Goal: Task Accomplishment & Management: Manage account settings

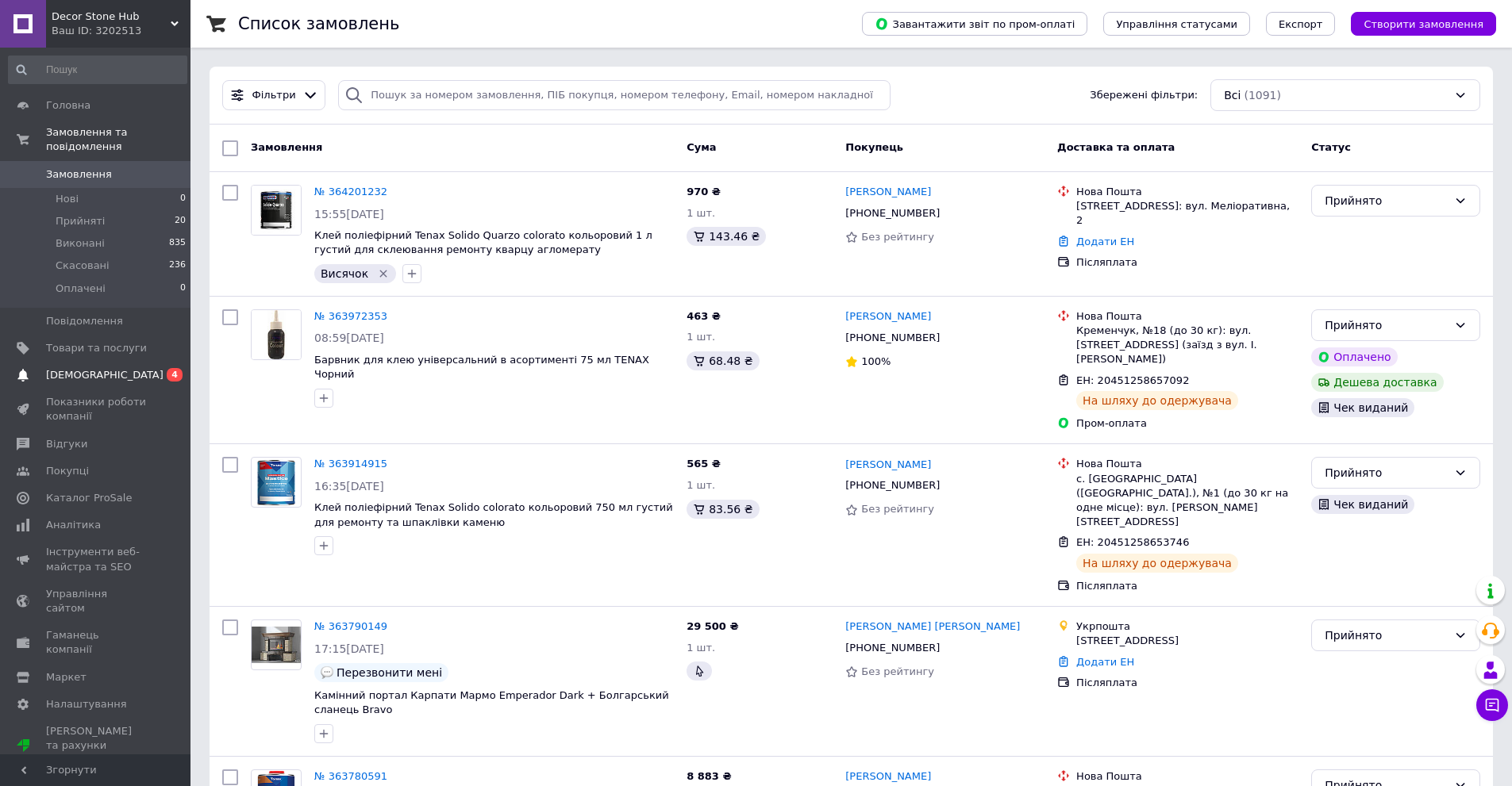
click at [132, 368] on span "[DEMOGRAPHIC_DATA]" at bounding box center [97, 375] width 101 height 15
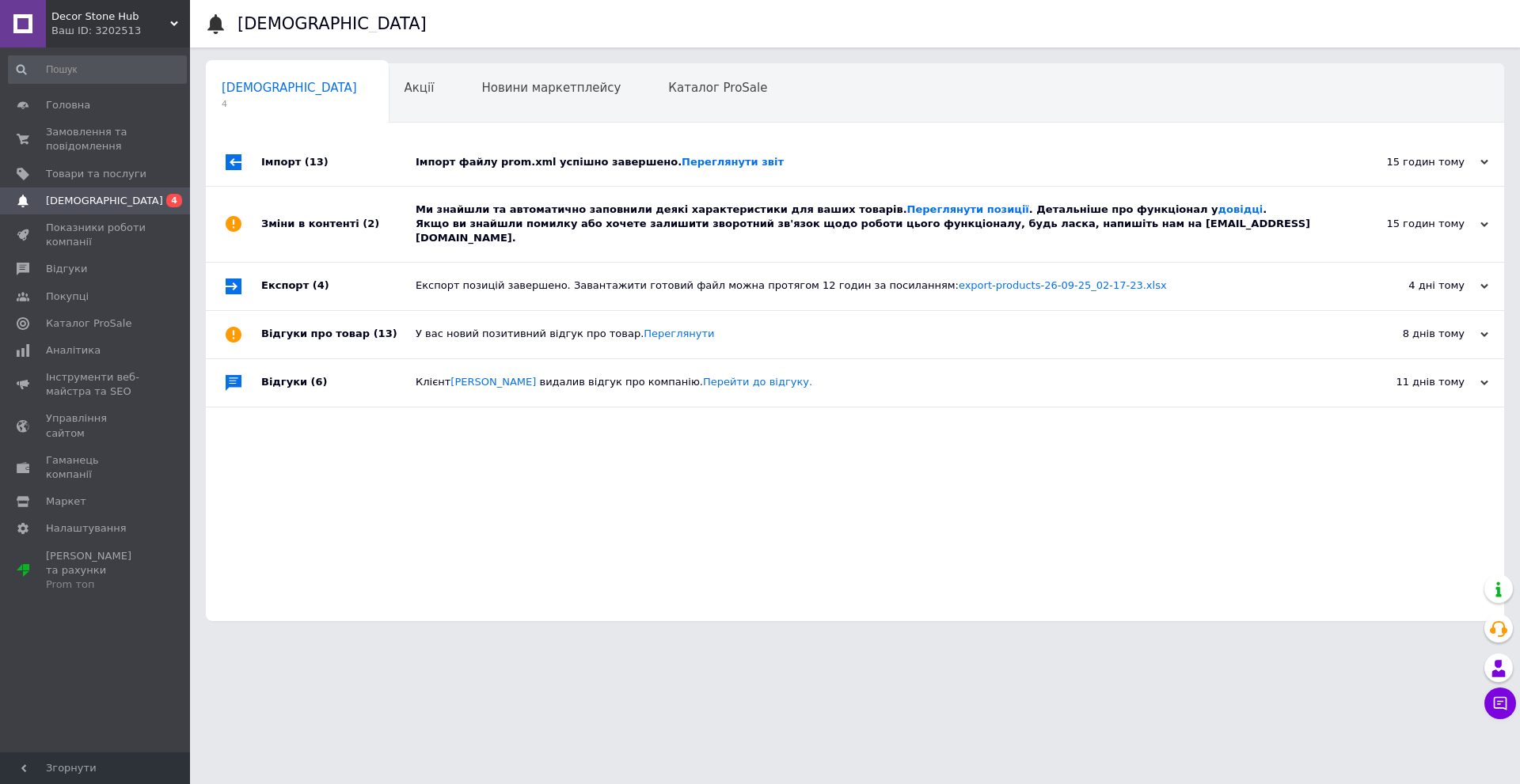
click at [557, 205] on div "Ми знайшли та автоматично заповнили деякі характеристики для ваших товарів. Пер…" at bounding box center [872, 224] width 914 height 44
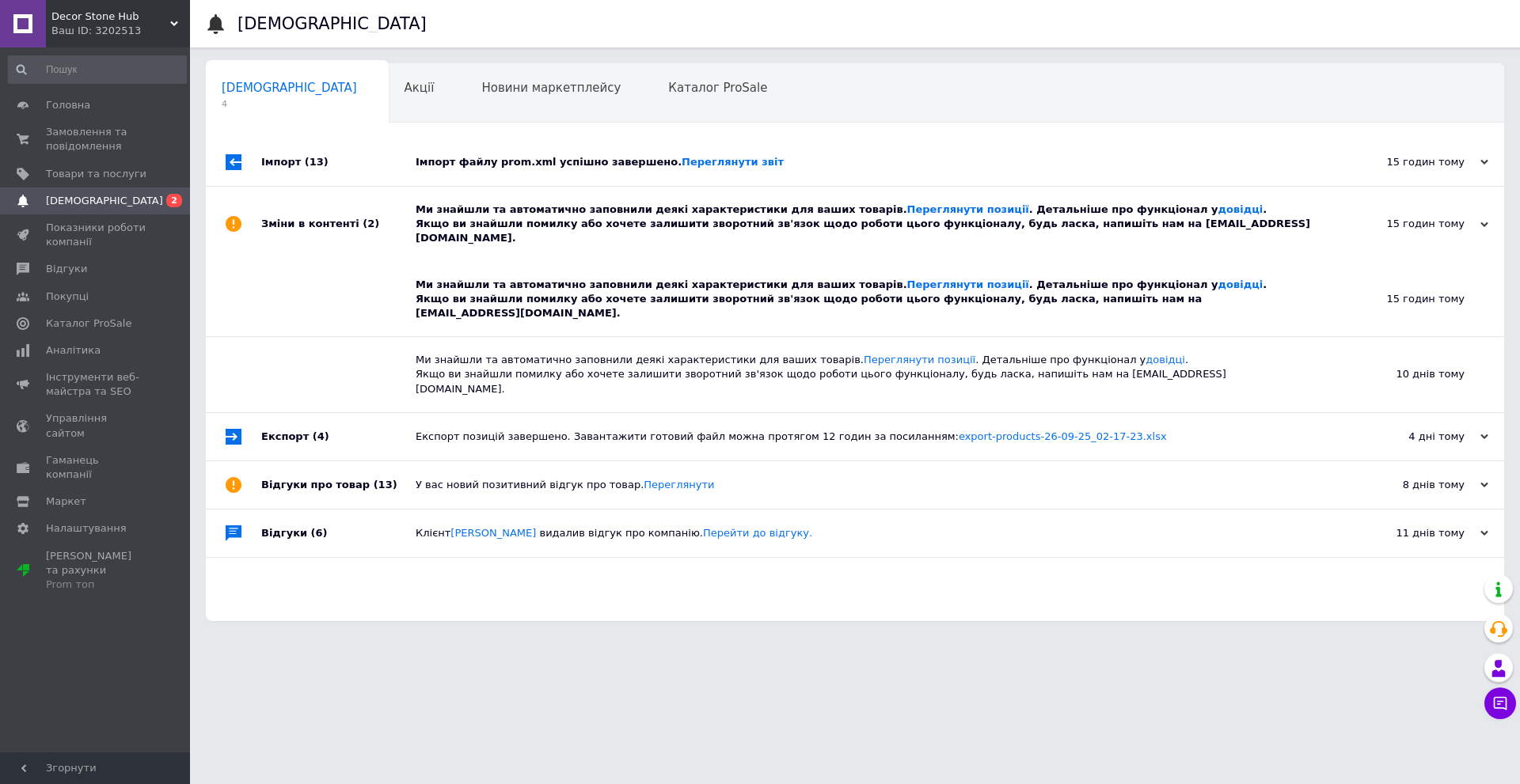
drag, startPoint x: 540, startPoint y: 221, endPoint x: 545, endPoint y: 190, distance: 31.4
click at [540, 221] on div "Ми знайшли та автоматично заповнили деякі характеристики для ваших товарів. Пер…" at bounding box center [872, 224] width 914 height 44
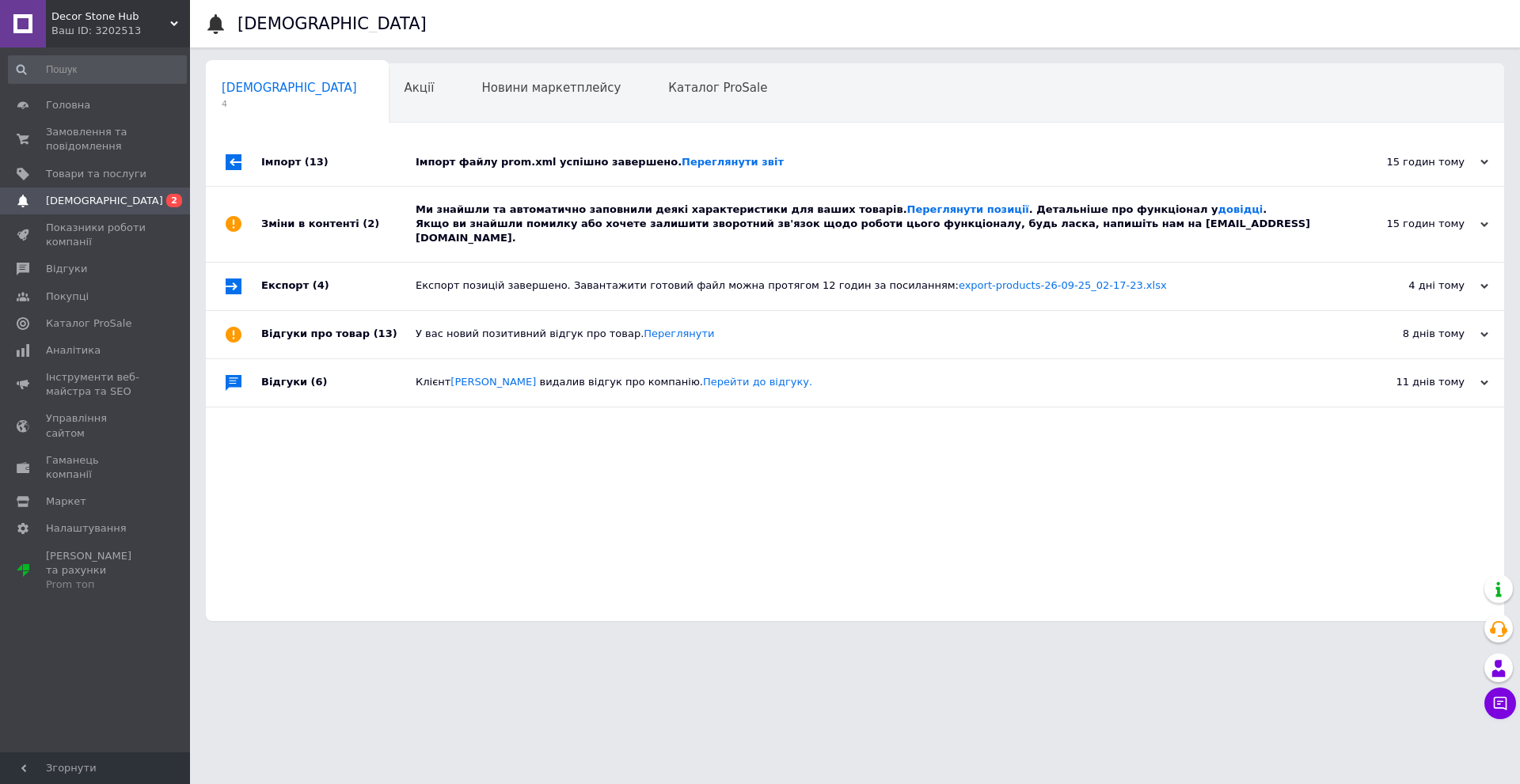
click at [543, 164] on div "Імпорт файлу prom.xml успішно завершено. Переглянути звіт" at bounding box center [872, 162] width 914 height 15
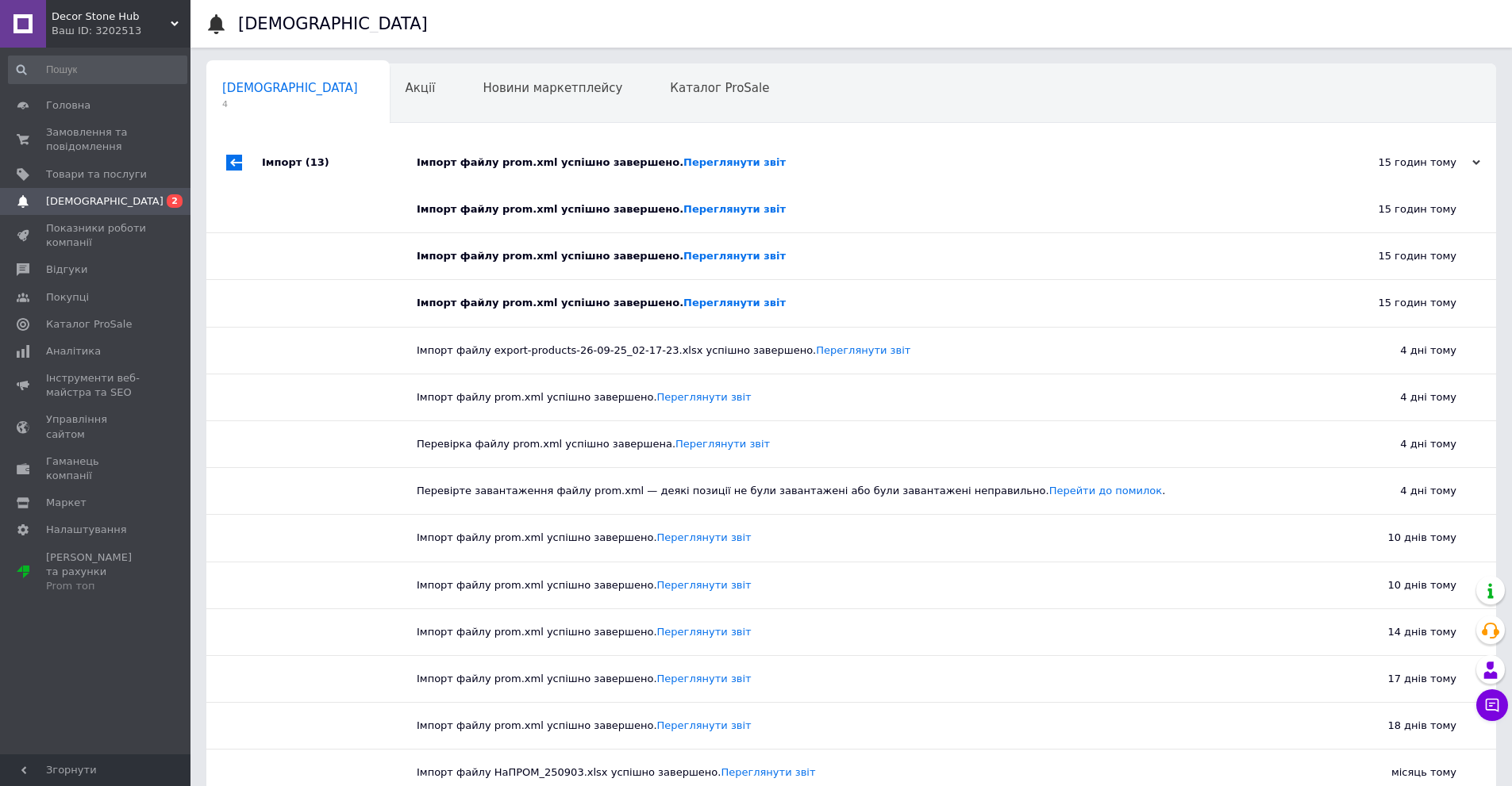
click at [520, 161] on div "Імпорт файлу prom.xml успішно завершено. Переглянути звіт" at bounding box center [869, 162] width 905 height 15
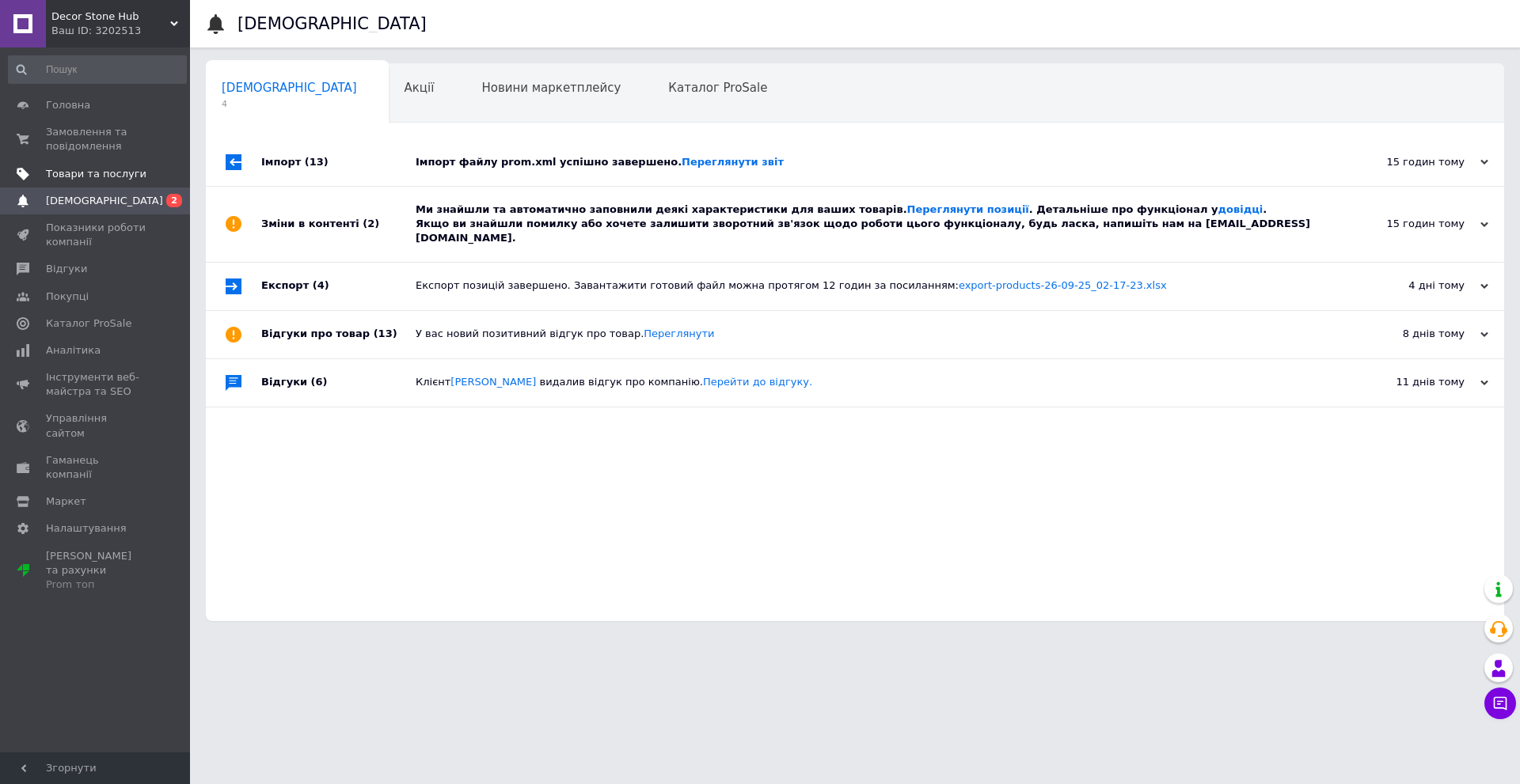
click at [121, 161] on link "Товари та послуги" at bounding box center [98, 174] width 195 height 27
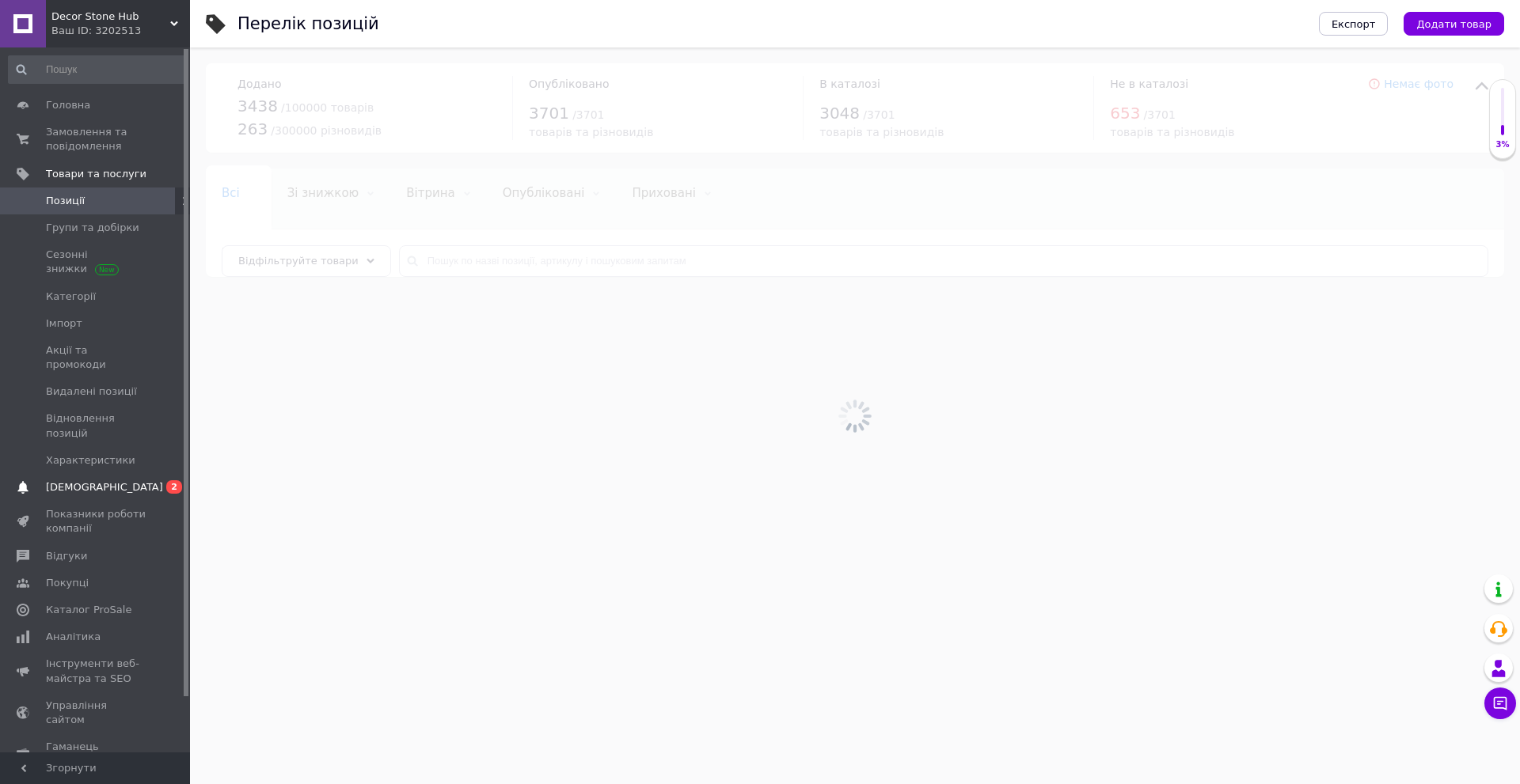
click at [112, 480] on span "[DEMOGRAPHIC_DATA]" at bounding box center [97, 487] width 101 height 15
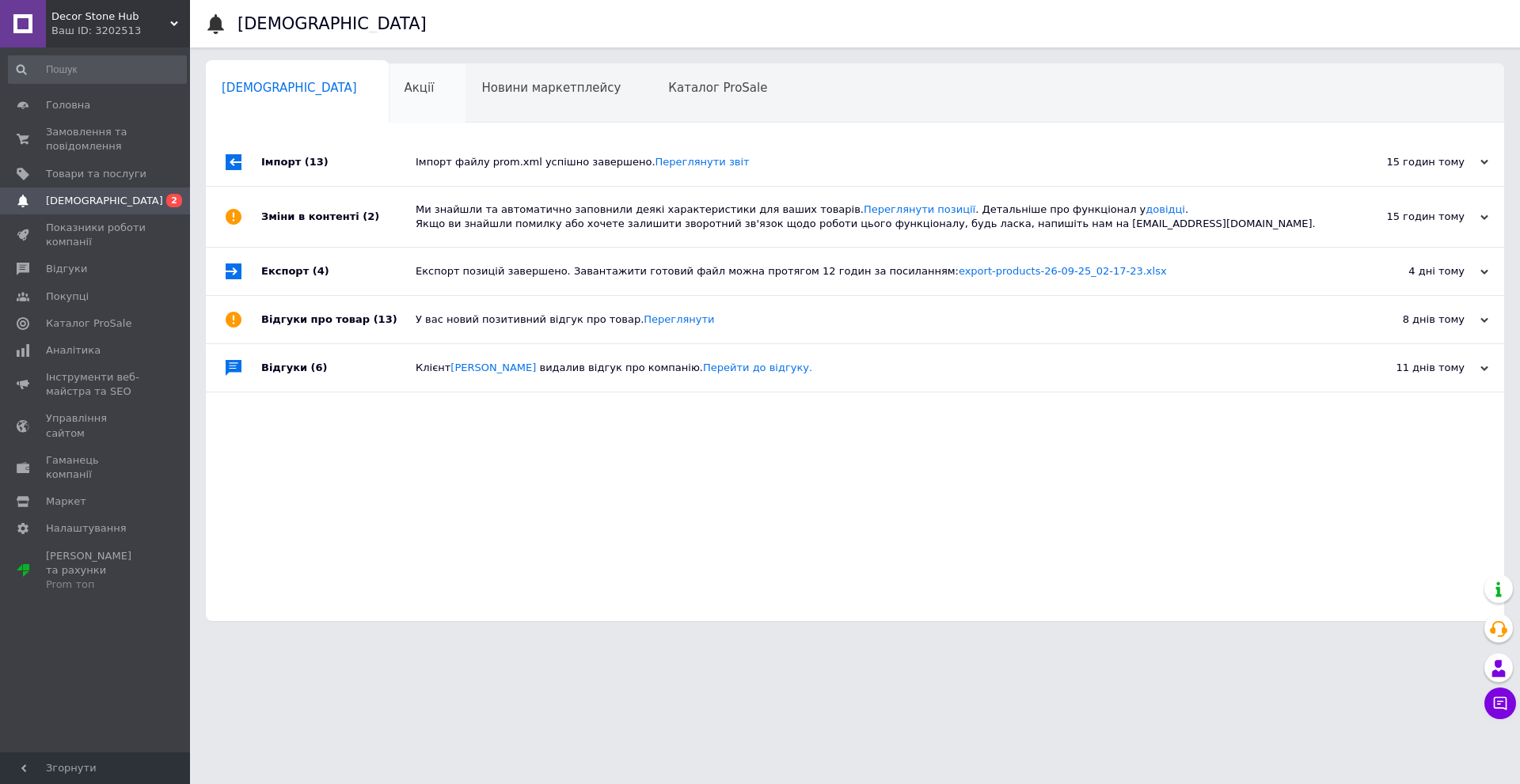
click at [388, 101] on div "Акції 0" at bounding box center [427, 94] width 78 height 60
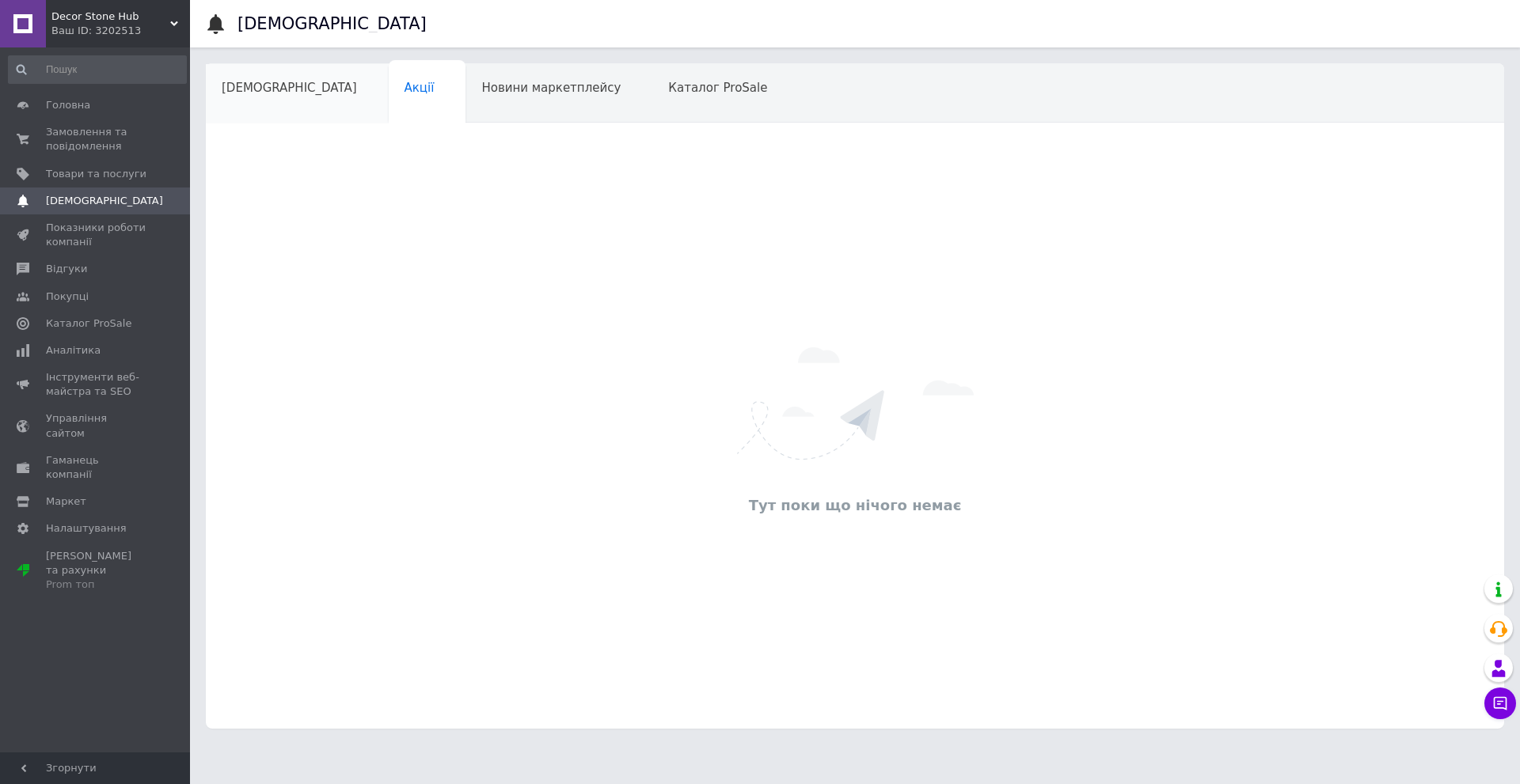
click at [273, 100] on div "[DEMOGRAPHIC_DATA]" at bounding box center [298, 94] width 183 height 60
